Goal: Information Seeking & Learning: Learn about a topic

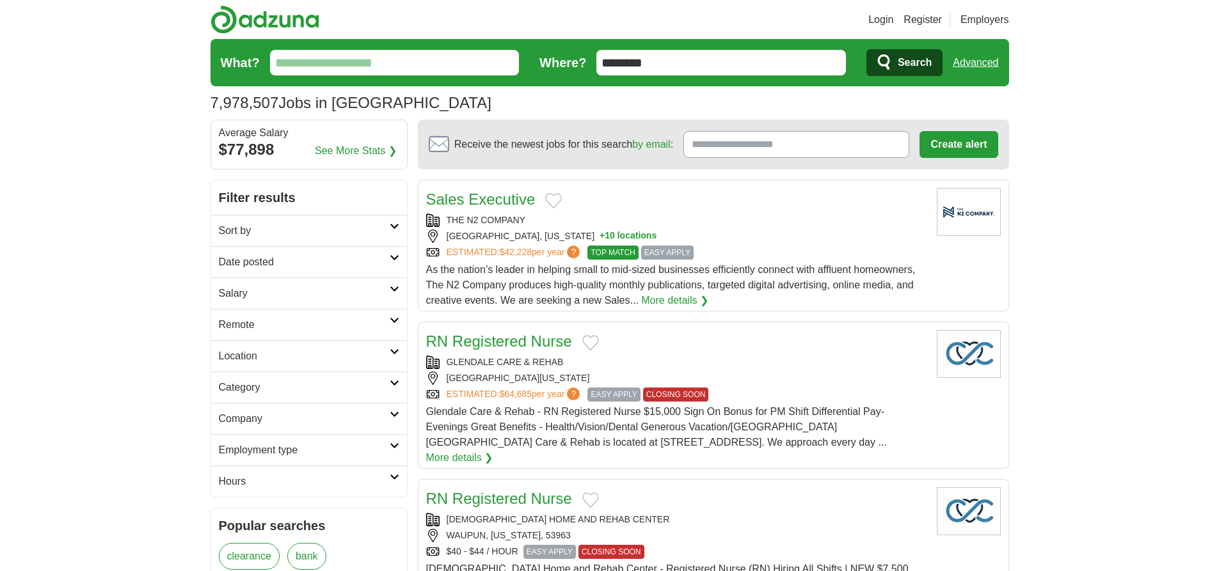
type input "********"
click at [975, 63] on link "Advanced" at bounding box center [974, 63] width 45 height 26
